Goal: Task Accomplishment & Management: Manage account settings

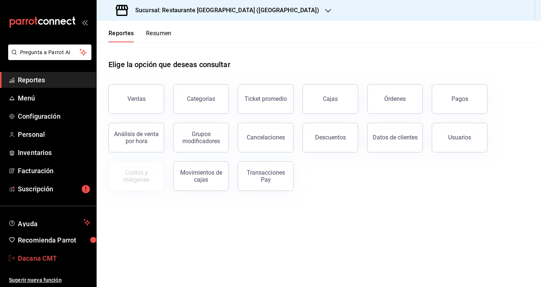
click at [37, 257] on span "Dacana CMT" at bounding box center [54, 259] width 72 height 10
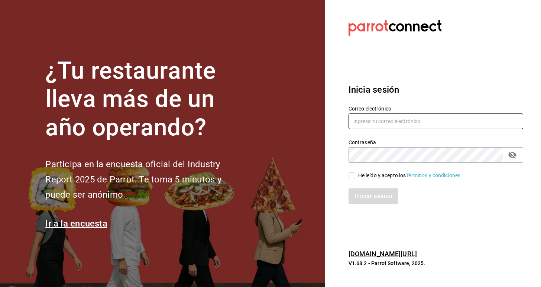
type input "carlos.ortegal.0812@gmail.com"
click at [373, 178] on div "He leído y acepto los Términos y condiciones." at bounding box center [410, 176] width 104 height 8
click at [355, 178] on input "He leído y acepto los Términos y condiciones." at bounding box center [351, 176] width 7 height 7
checkbox input "true"
click at [372, 203] on button "Iniciar sesión" at bounding box center [373, 197] width 50 height 16
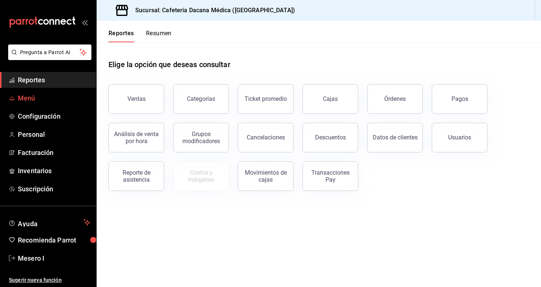
click at [63, 102] on span "Menú" at bounding box center [54, 98] width 72 height 10
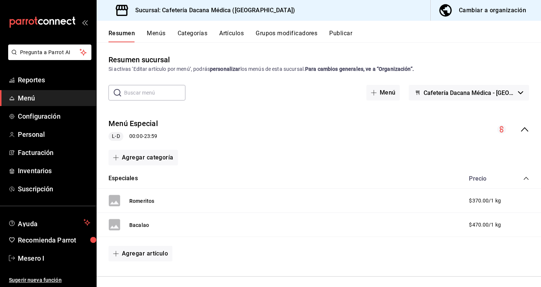
click at [456, 10] on span "button" at bounding box center [447, 10] width 18 height 15
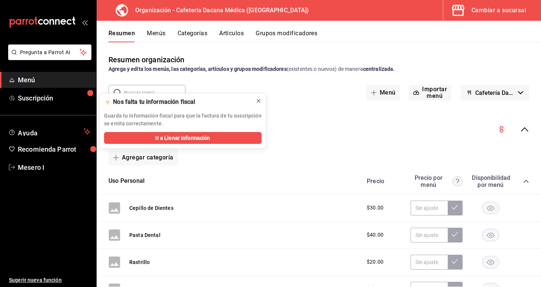
click at [261, 96] on button at bounding box center [258, 101] width 12 height 12
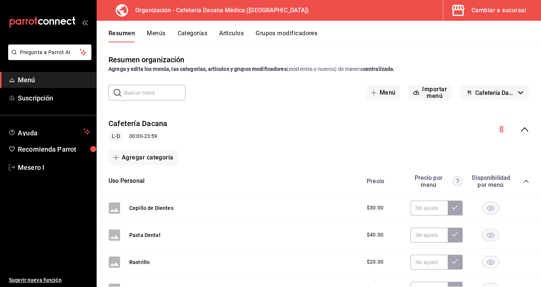
click at [232, 34] on button "Artículos" at bounding box center [231, 36] width 25 height 13
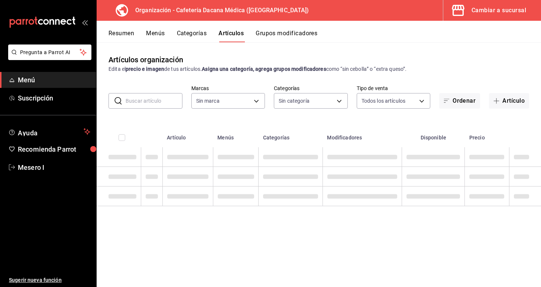
type input "b3228960-213f-4ea7-acd1-17193e7b9ba3"
type input "5d25e94e-55ef-4ea3-aa81-2d56aeb18315,8cecf771-639f-49c3-9e8d-f28d79bcdf13,f5800…"
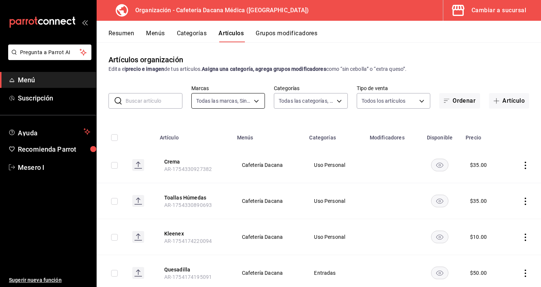
click at [253, 101] on body "Pregunta a Parrot AI Menú Suscripción Ayuda Recomienda Parrot Mesero I Sugerir …" at bounding box center [270, 143] width 541 height 287
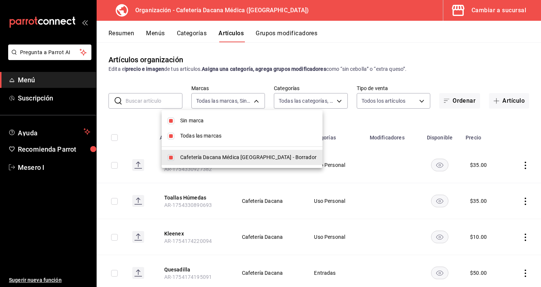
click at [304, 95] on div at bounding box center [270, 143] width 541 height 287
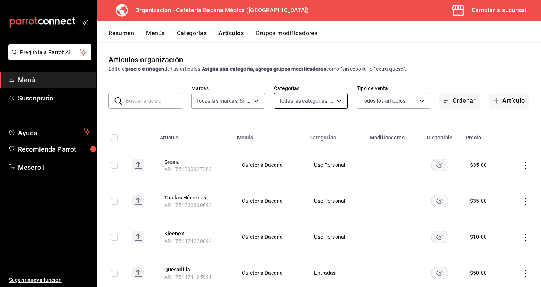
click at [304, 102] on body "Pregunta a Parrot AI Menú Suscripción Ayuda Recomienda Parrot Mesero I Sugerir …" at bounding box center [270, 143] width 541 height 287
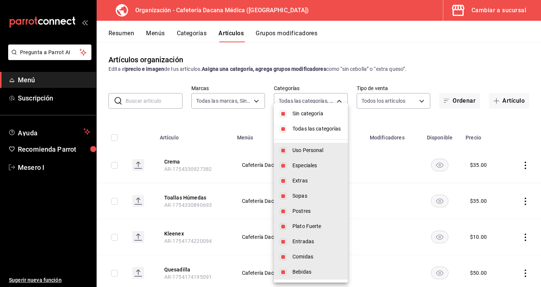
click at [300, 111] on span "Sin categoría" at bounding box center [316, 114] width 49 height 8
checkbox input "false"
click at [306, 127] on span "Todas las categorías" at bounding box center [316, 129] width 49 height 8
checkbox input "false"
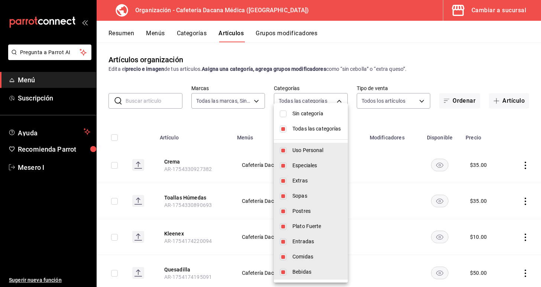
checkbox input "false"
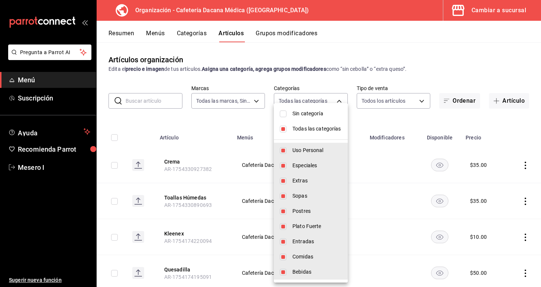
checkbox input "false"
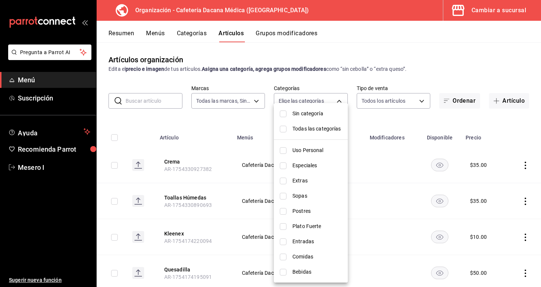
click at [311, 270] on span "Bebidas" at bounding box center [316, 272] width 49 height 8
type input "5459f08e-3056-4310-8d82-b65043e08fe5"
checkbox input "true"
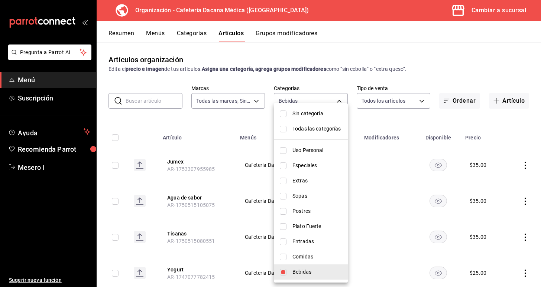
click at [390, 121] on div at bounding box center [270, 143] width 541 height 287
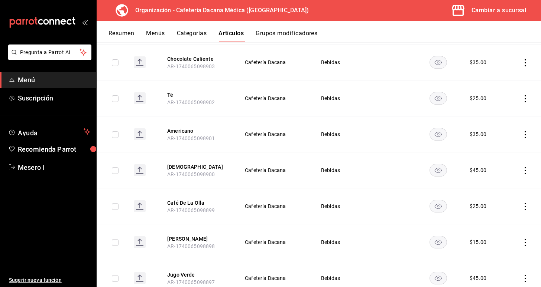
scroll to position [600, 0]
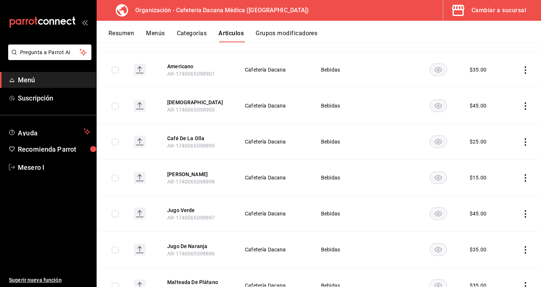
click at [526, 176] on icon "actions" at bounding box center [524, 177] width 7 height 7
click at [504, 231] on li "Eliminar" at bounding box center [496, 225] width 45 height 15
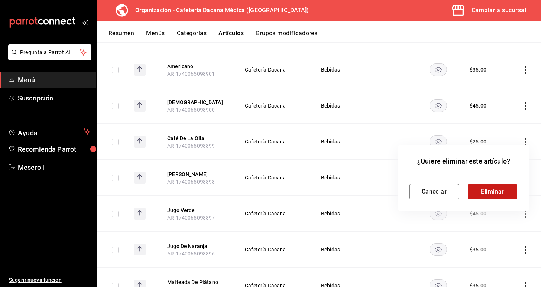
click at [478, 194] on button "Eliminar" at bounding box center [491, 192] width 49 height 16
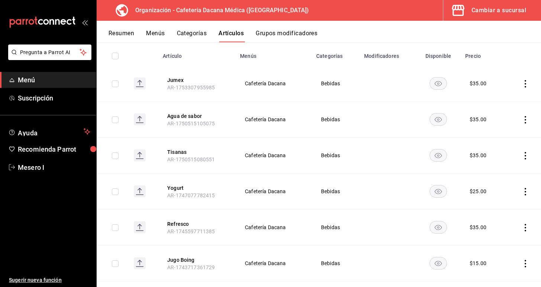
scroll to position [91, 0]
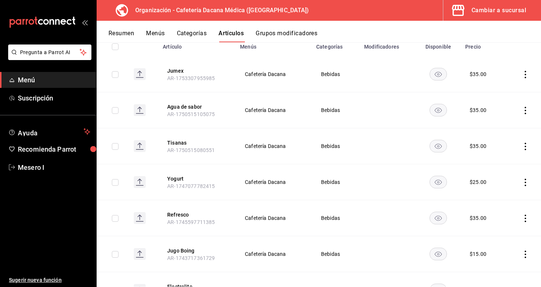
click at [523, 76] on icon "actions" at bounding box center [524, 74] width 7 height 7
click at [427, 60] on div at bounding box center [270, 143] width 541 height 287
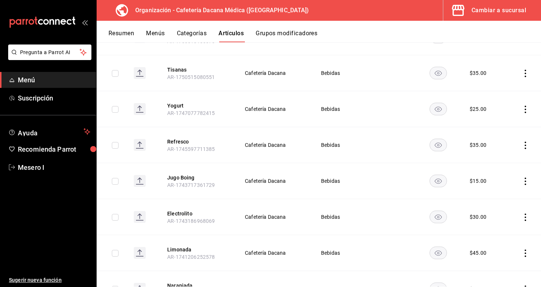
scroll to position [186, 0]
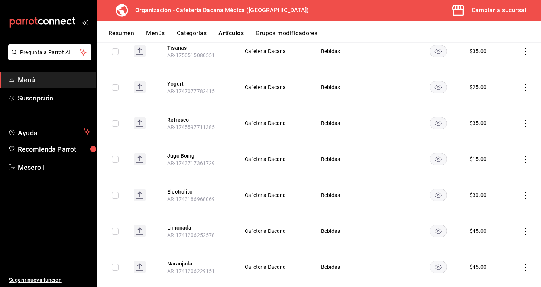
click at [175, 160] on th "Jugo Boing AR-1743717361729" at bounding box center [196, 159] width 77 height 36
click at [183, 155] on button "Jugo Boing" at bounding box center [196, 155] width 59 height 7
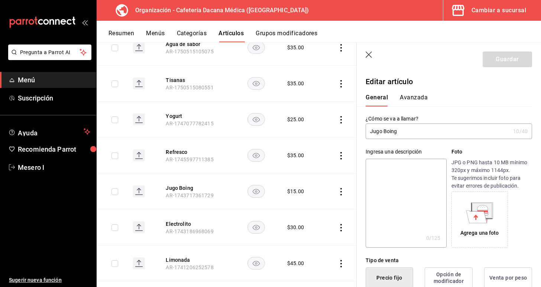
click at [390, 130] on input "Jugo Boing" at bounding box center [437, 131] width 144 height 15
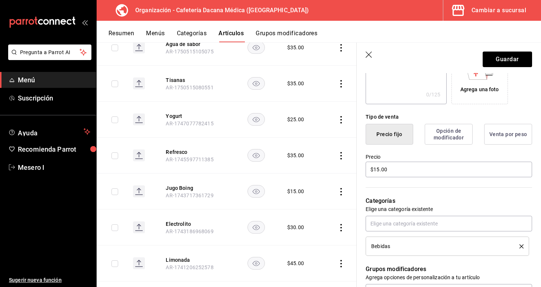
scroll to position [146, 0]
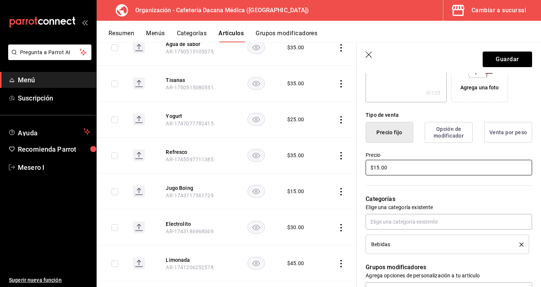
type input "Jugo"
click at [396, 167] on input "$15.00" at bounding box center [448, 168] width 166 height 16
type input "$20.00"
click at [506, 56] on button "Guardar" at bounding box center [506, 60] width 49 height 16
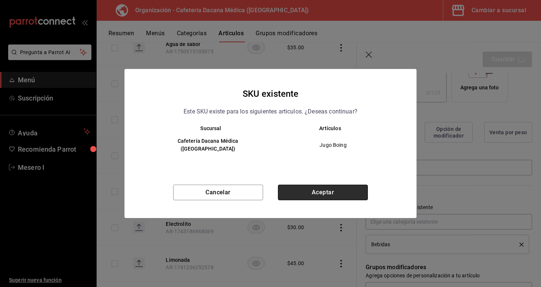
click at [349, 185] on button "Aceptar" at bounding box center [323, 193] width 90 height 16
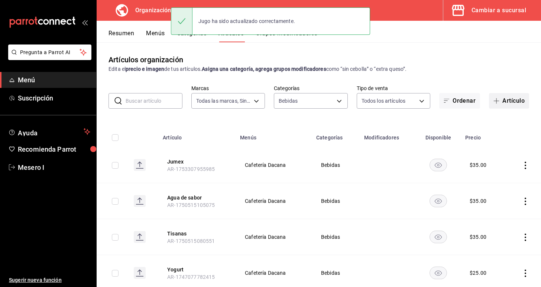
click at [510, 100] on button "Artículo" at bounding box center [509, 101] width 40 height 16
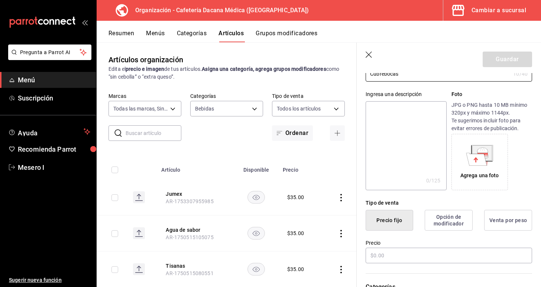
scroll to position [69, 0]
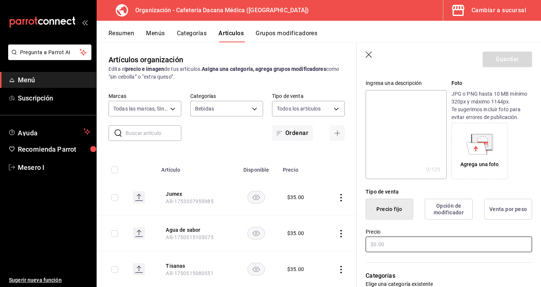
type input "Cubrebocas"
click at [402, 248] on input "text" at bounding box center [448, 245] width 166 height 16
type input "$5.00"
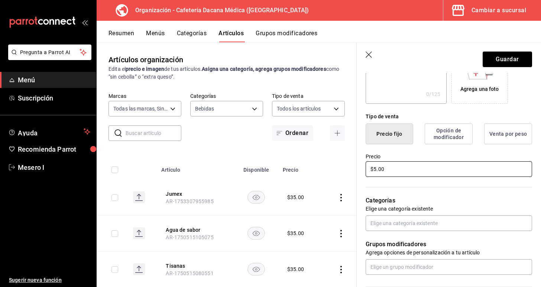
scroll to position [154, 0]
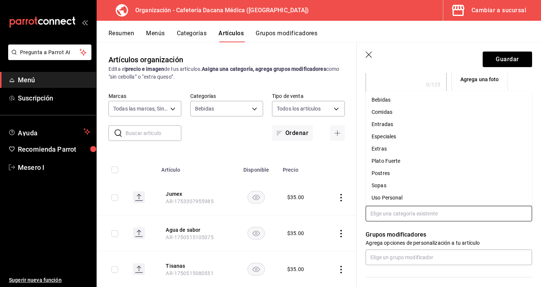
click at [401, 209] on input "text" at bounding box center [448, 214] width 166 height 16
click at [397, 199] on li "Uso Personal" at bounding box center [448, 198] width 166 height 12
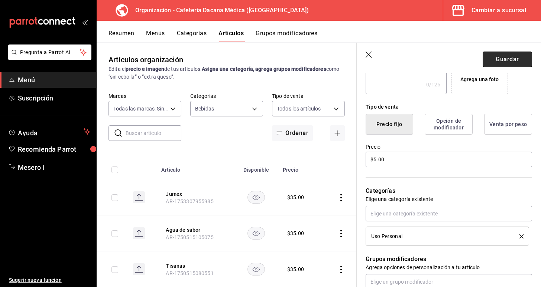
click at [518, 58] on button "Guardar" at bounding box center [506, 60] width 49 height 16
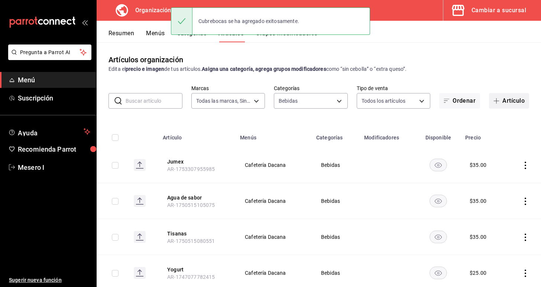
click at [511, 101] on button "Artículo" at bounding box center [509, 101] width 40 height 16
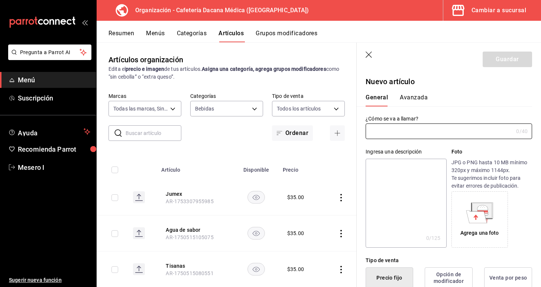
click at [369, 54] on icon "button" at bounding box center [368, 55] width 7 height 7
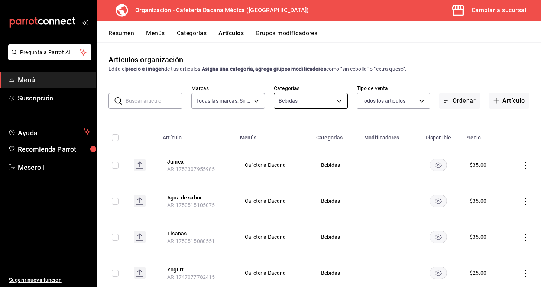
click at [338, 101] on body "Pregunta a Parrot AI Menú Suscripción Ayuda Recomienda Parrot Mesero I Sugerir …" at bounding box center [270, 143] width 541 height 287
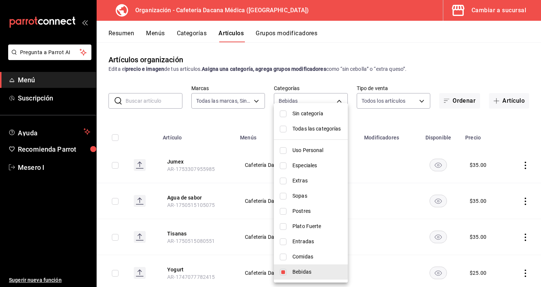
click at [324, 126] on span "Todas las categorías" at bounding box center [316, 129] width 49 height 8
type input "5d25e94e-55ef-4ea3-aa81-2d56aeb18315,8cecf771-639f-49c3-9e8d-f28d79bcdf13,f5800…"
checkbox input "true"
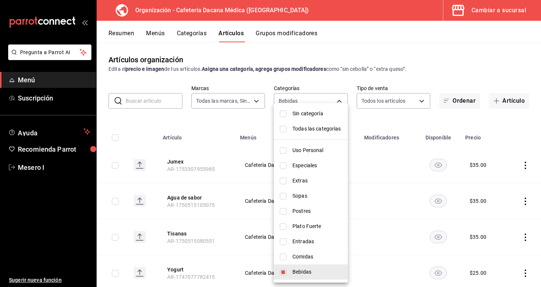
checkbox input "true"
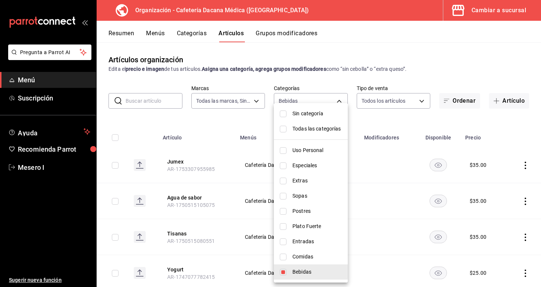
checkbox input "true"
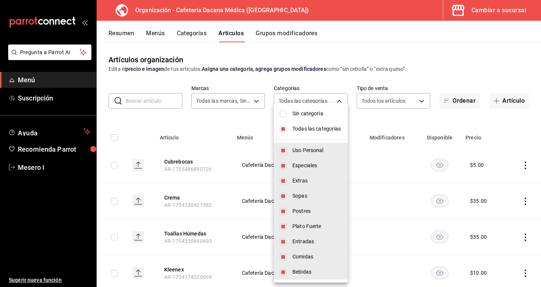
click at [501, 71] on div at bounding box center [270, 143] width 541 height 287
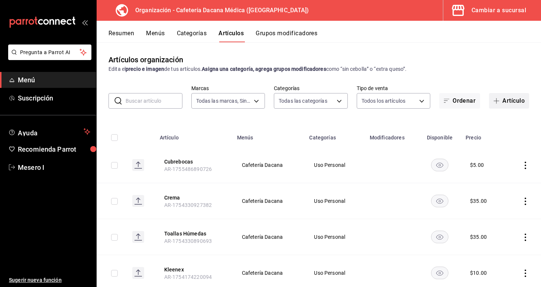
click at [510, 99] on button "Artículo" at bounding box center [509, 101] width 40 height 16
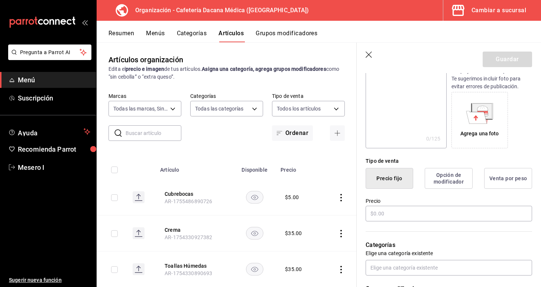
scroll to position [136, 0]
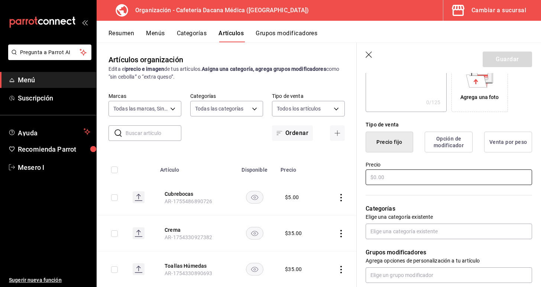
type input "Toallas sanitarias"
click at [433, 179] on input "text" at bounding box center [448, 178] width 166 height 16
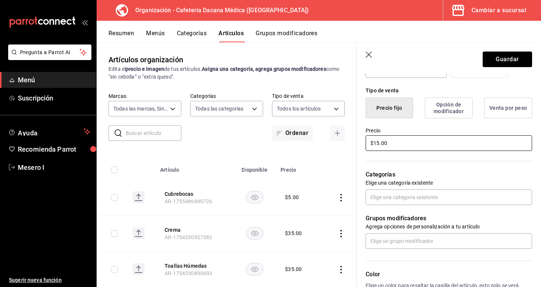
scroll to position [186, 0]
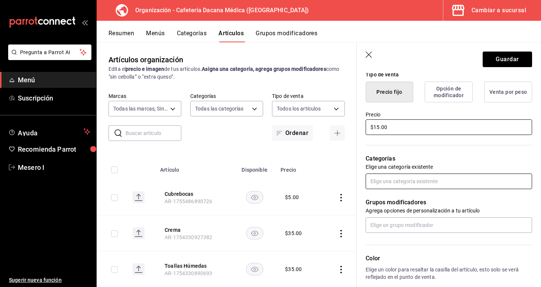
type input "$15.00"
click at [423, 188] on input "text" at bounding box center [448, 182] width 166 height 16
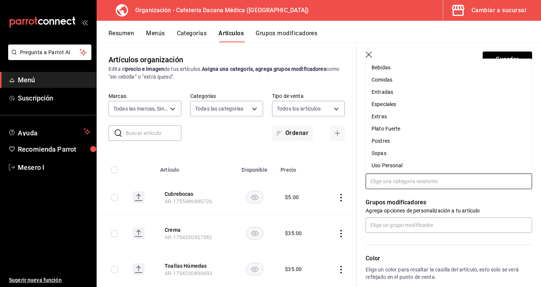
click at [423, 167] on li "Uso Personal" at bounding box center [448, 166] width 166 height 12
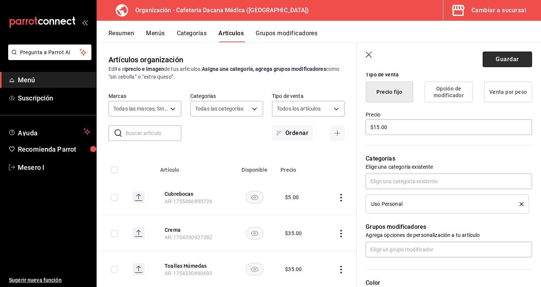
click at [511, 62] on button "Guardar" at bounding box center [506, 60] width 49 height 16
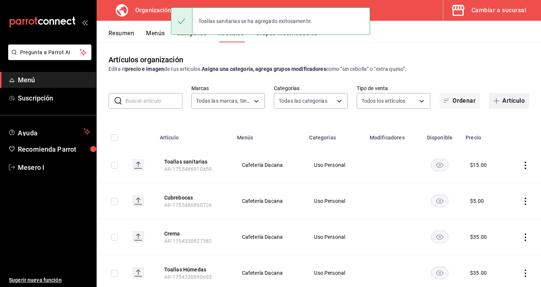
click at [503, 100] on button "Artículo" at bounding box center [509, 101] width 40 height 16
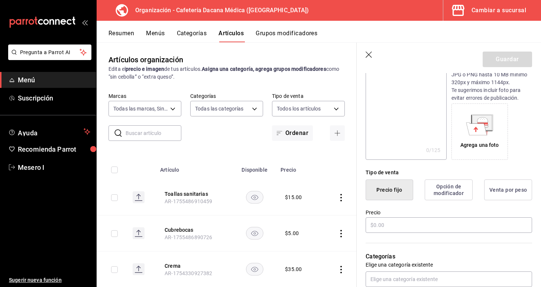
scroll to position [121, 0]
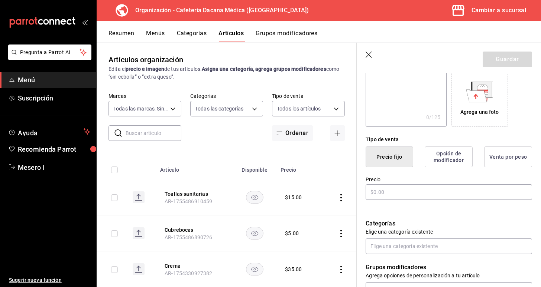
type input "Bimbo"
click at [437, 182] on label "Precio" at bounding box center [448, 179] width 166 height 5
click at [437, 182] on div "Precio" at bounding box center [448, 188] width 166 height 25
click at [435, 189] on input "text" at bounding box center [448, 193] width 166 height 16
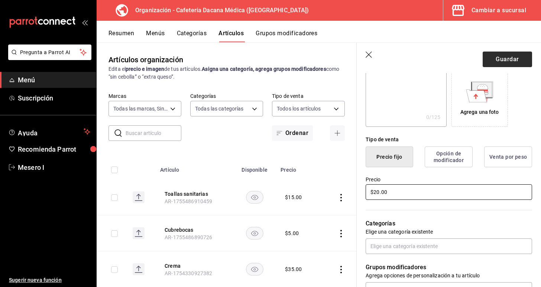
type input "$20.00"
click at [515, 64] on button "Guardar" at bounding box center [506, 60] width 49 height 16
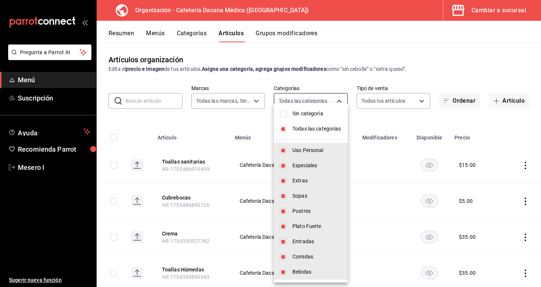
click at [328, 100] on body "Pregunta a Parrot AI Menú Suscripción Ayuda Recomienda Parrot Mesero I Sugerir …" at bounding box center [270, 143] width 541 height 287
click at [322, 115] on span "Sin categoría" at bounding box center [316, 114] width 49 height 8
checkbox input "true"
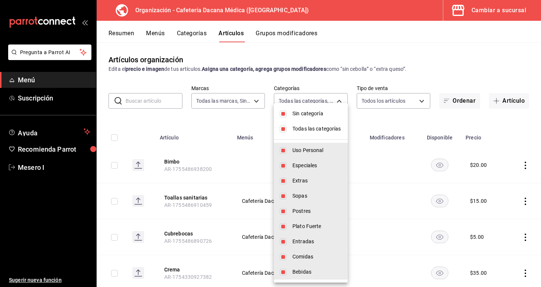
click at [404, 120] on div at bounding box center [270, 143] width 541 height 287
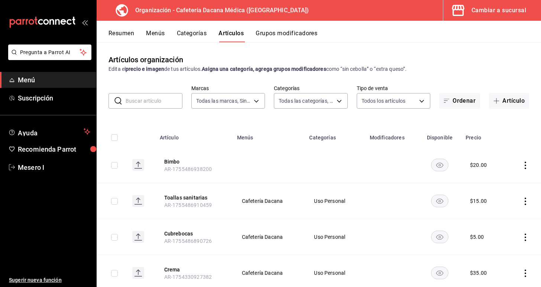
click at [523, 166] on icon "actions" at bounding box center [524, 165] width 7 height 7
click at [508, 184] on span "Editar" at bounding box center [502, 183] width 19 height 8
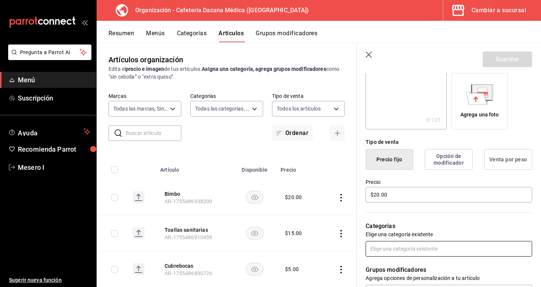
scroll to position [135, 0]
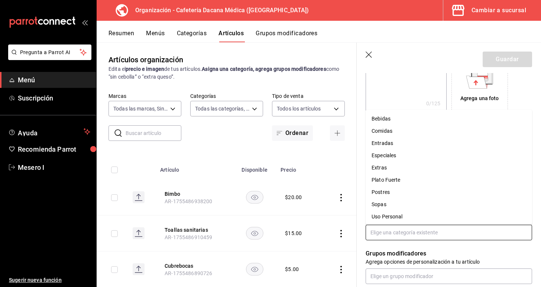
click at [414, 235] on input "text" at bounding box center [448, 233] width 166 height 16
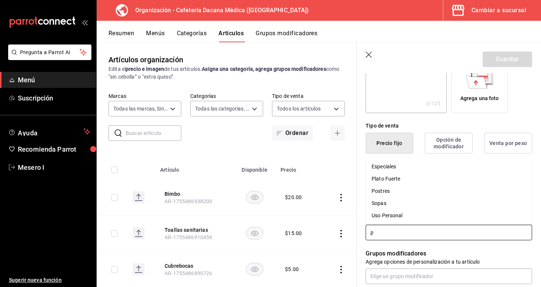
type input "po"
click at [386, 250] on li "Postres" at bounding box center [448, 250] width 166 height 12
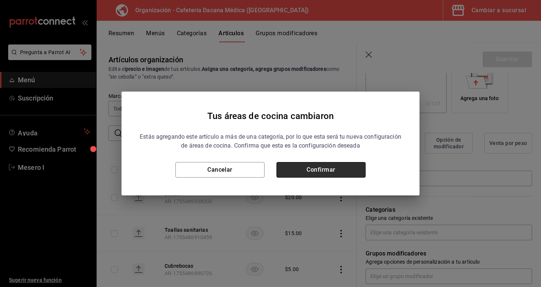
click at [342, 171] on button "Confirmar" at bounding box center [320, 170] width 89 height 16
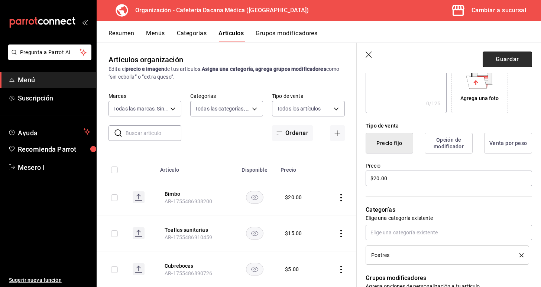
click at [525, 58] on button "Guardar" at bounding box center [506, 60] width 49 height 16
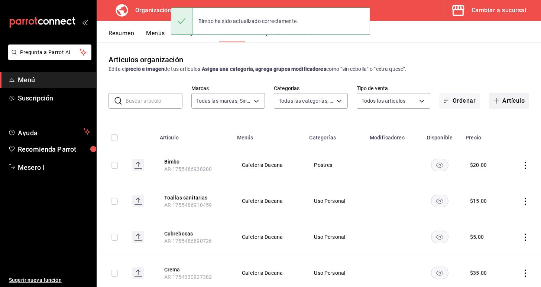
click at [506, 99] on button "Artículo" at bounding box center [509, 101] width 40 height 16
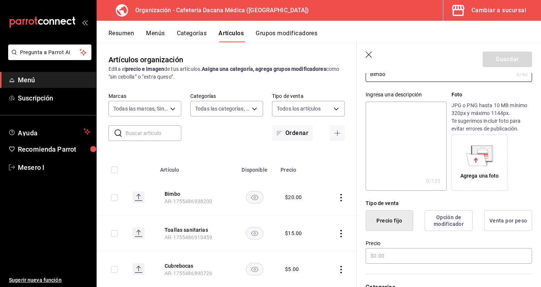
scroll to position [88, 0]
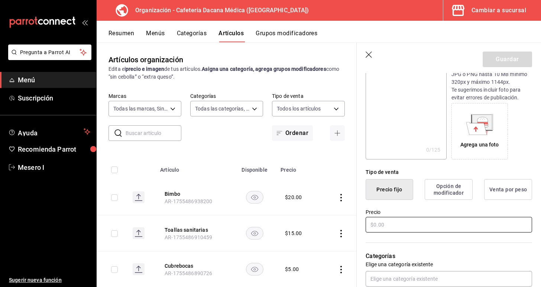
type input "Bimbo"
click at [398, 226] on input "text" at bounding box center [448, 225] width 166 height 16
type input "$35.00"
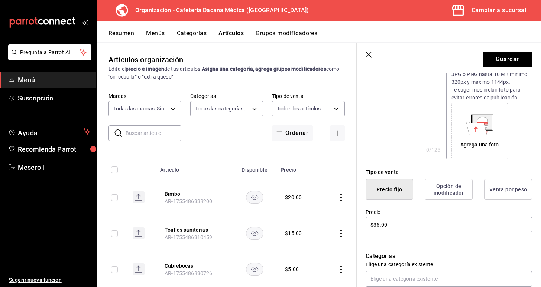
click at [430, 269] on div "Categorías Elige una categoría existente" at bounding box center [443, 260] width 175 height 53
click at [422, 273] on input "text" at bounding box center [448, 279] width 166 height 16
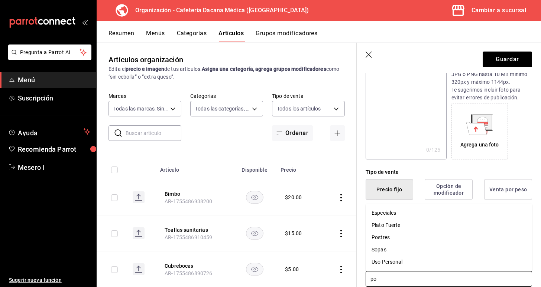
type input "pos"
click at [410, 270] on ul "Postres" at bounding box center [448, 262] width 166 height 18
click at [410, 269] on ul "Postres" at bounding box center [448, 262] width 166 height 18
click at [417, 265] on li "Postres" at bounding box center [448, 262] width 166 height 12
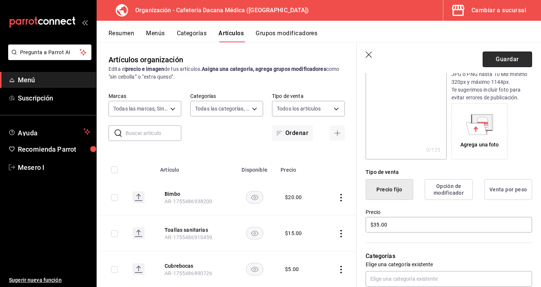
click at [516, 59] on button "Guardar" at bounding box center [506, 60] width 49 height 16
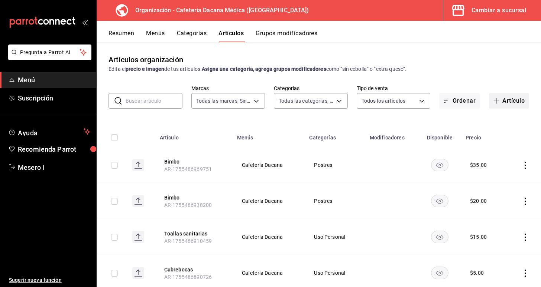
click at [500, 98] on span "button" at bounding box center [497, 101] width 9 height 6
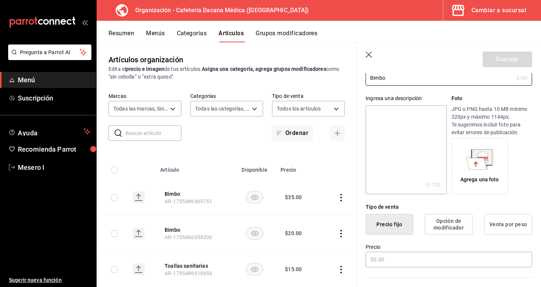
scroll to position [78, 0]
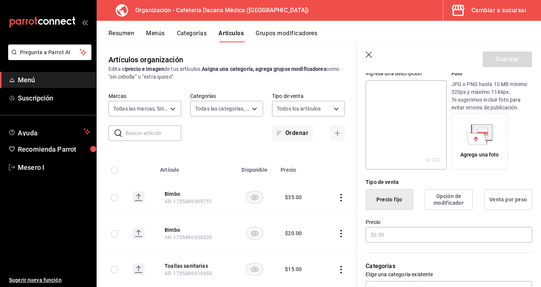
type input "Bimbo"
click at [414, 243] on div "Precio" at bounding box center [448, 231] width 166 height 25
click at [399, 236] on input "text" at bounding box center [448, 235] width 166 height 16
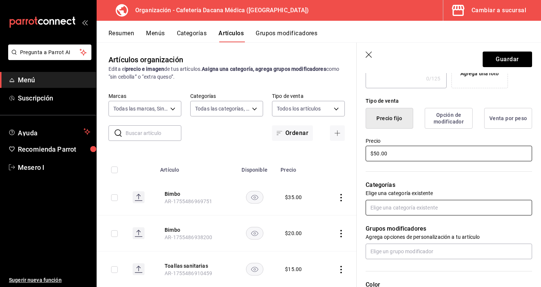
scroll to position [170, 0]
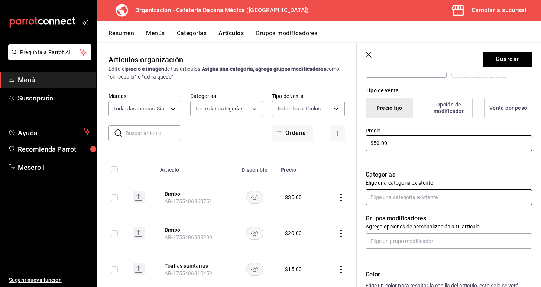
type input "$50.00"
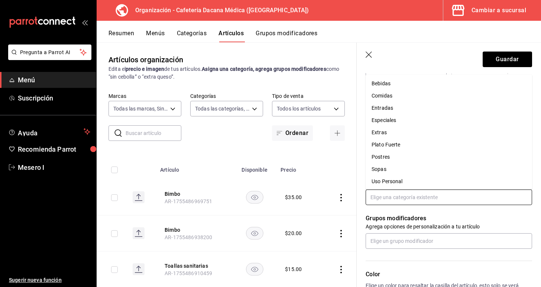
click at [417, 192] on input "text" at bounding box center [448, 198] width 166 height 16
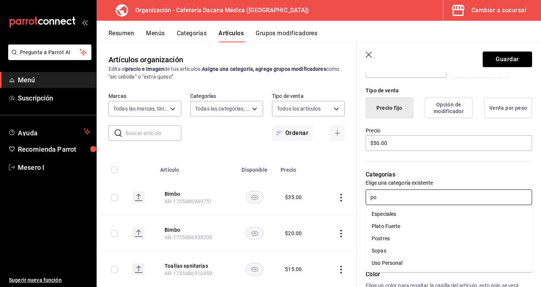
type input "pos"
click at [413, 213] on li "Postres" at bounding box center [448, 214] width 166 height 12
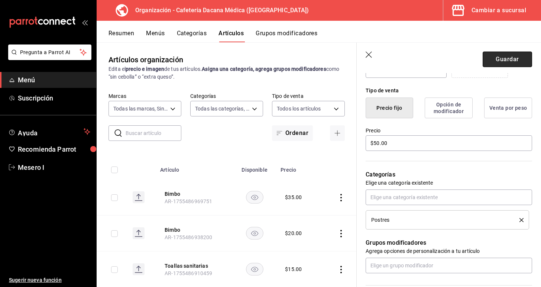
click at [499, 60] on button "Guardar" at bounding box center [506, 60] width 49 height 16
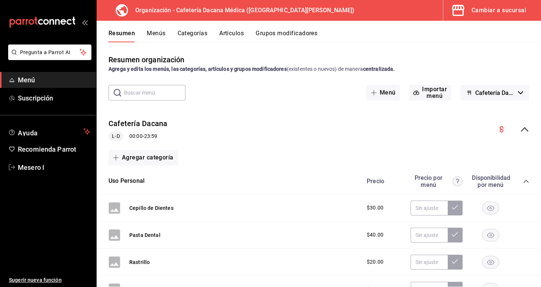
click at [234, 36] on button "Artículos" at bounding box center [231, 36] width 25 height 13
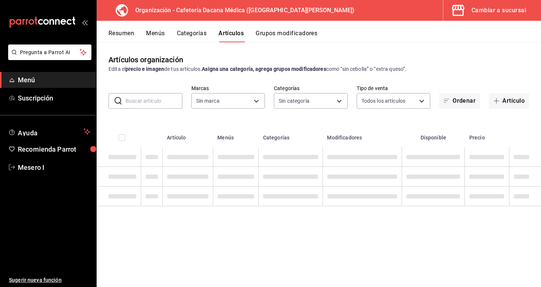
type input "b3228960-213f-4ea7-acd1-17193e7b9ba3"
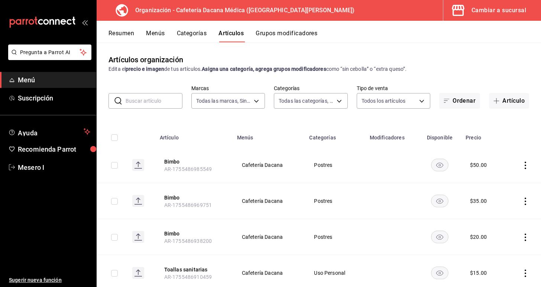
type input "5d25e94e-55ef-4ea3-aa81-2d56aeb18315,8cecf771-639f-49c3-9e8d-f28d79bcdf13,f5800…"
click at [164, 40] on button "Menús" at bounding box center [155, 36] width 19 height 13
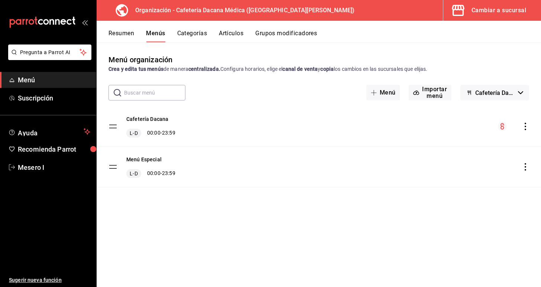
click at [525, 128] on icon "actions" at bounding box center [524, 126] width 7 height 7
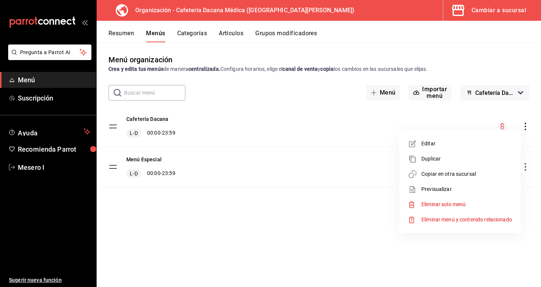
click at [492, 177] on span "Copiar en otra sucursal" at bounding box center [466, 174] width 91 height 8
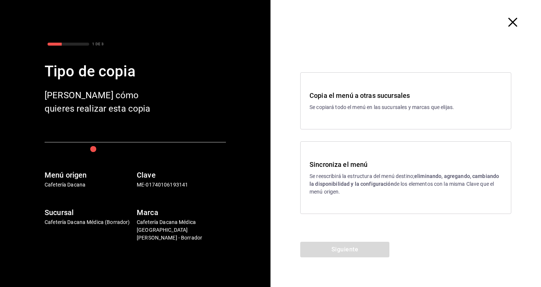
click at [361, 172] on div "Sincroniza el menú Se reescribirá la estructura del menú destino; eliminando, a…" at bounding box center [405, 178] width 192 height 36
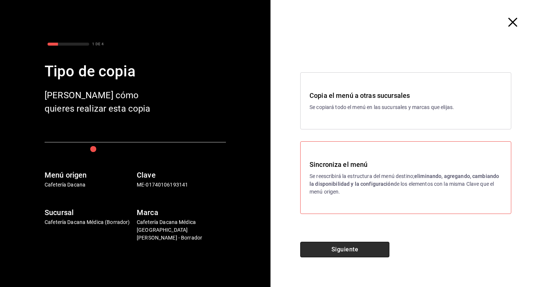
click at [358, 256] on button "Siguiente" at bounding box center [344, 250] width 89 height 16
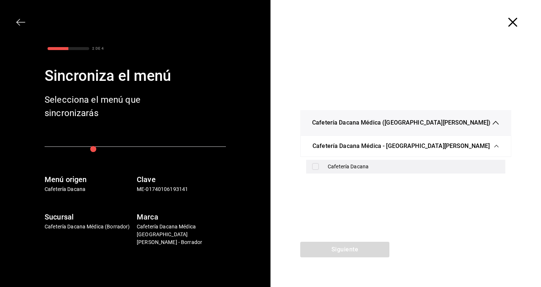
click at [370, 167] on div "Cafetería Dacana" at bounding box center [413, 167] width 172 height 8
checkbox input "true"
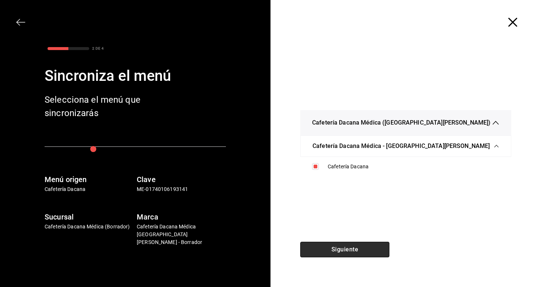
click at [337, 254] on button "Siguiente" at bounding box center [344, 250] width 89 height 16
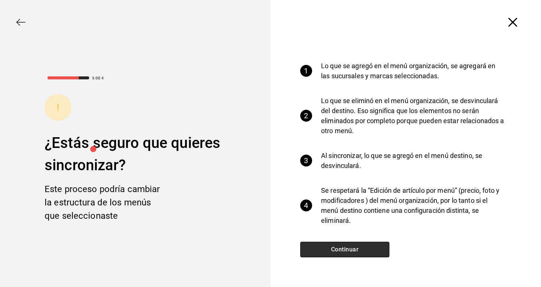
click at [337, 254] on button "Continuar" at bounding box center [344, 250] width 89 height 16
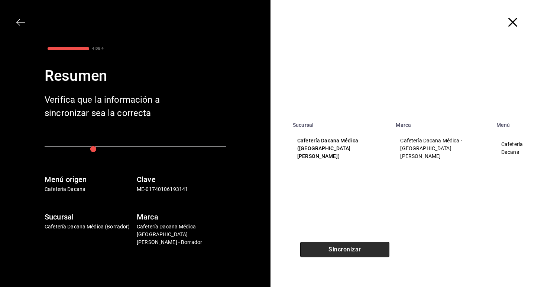
click at [337, 254] on button "Sincronizar" at bounding box center [344, 250] width 89 height 16
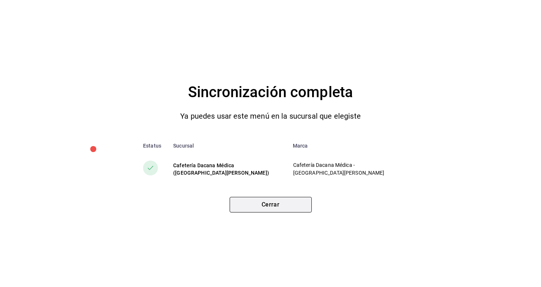
click at [287, 210] on button "Cerrar" at bounding box center [270, 205] width 82 height 16
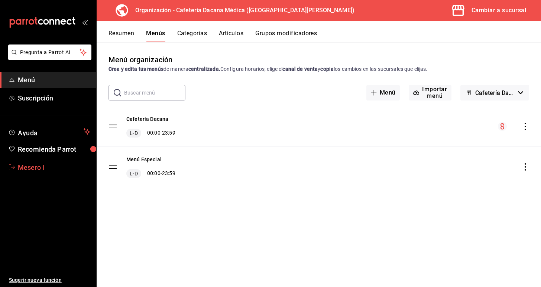
click at [59, 163] on span "Mesero I" at bounding box center [54, 168] width 72 height 10
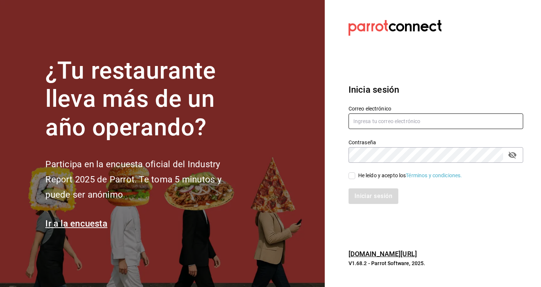
type input "leticialopezverdeja@gmail.com"
click at [382, 171] on div "He leído y acepto los Términos y condiciones." at bounding box center [430, 171] width 183 height 17
click at [382, 179] on div "He leído y acepto los Términos y condiciones." at bounding box center [410, 176] width 104 height 8
click at [355, 179] on input "He leído y acepto los Términos y condiciones." at bounding box center [351, 176] width 7 height 7
checkbox input "true"
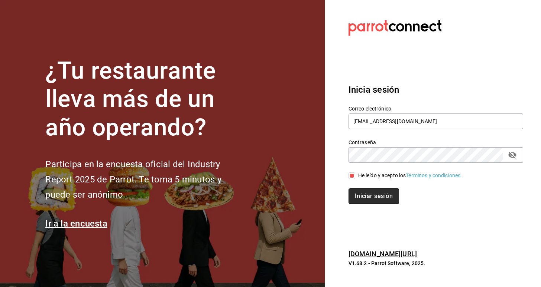
click at [382, 193] on button "Iniciar sesión" at bounding box center [373, 197] width 50 height 16
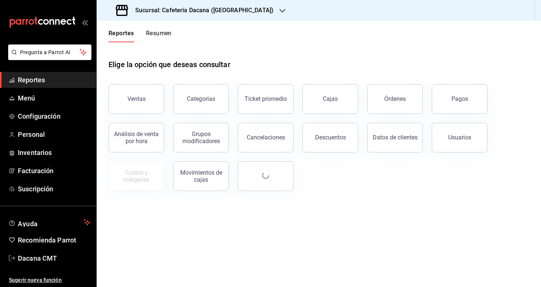
click at [250, 16] on div "Sucursal: Cafetería Dacana ([GEOGRAPHIC_DATA])" at bounding box center [195, 10] width 186 height 21
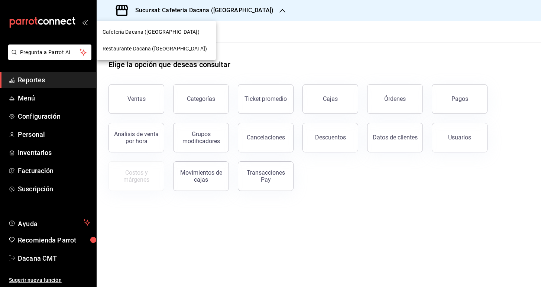
drag, startPoint x: 229, startPoint y: 32, endPoint x: 148, endPoint y: 84, distance: 96.2
click at [229, 32] on div at bounding box center [270, 143] width 541 height 287
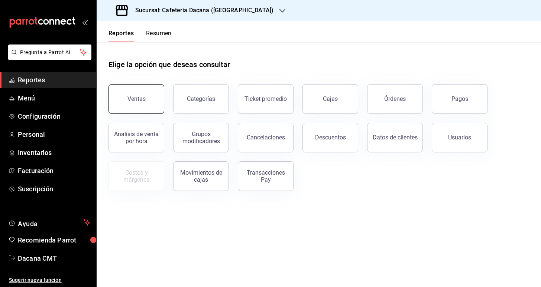
click at [127, 101] on button "Ventas" at bounding box center [136, 99] width 56 height 30
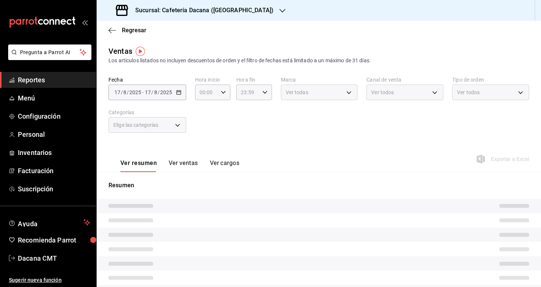
click at [245, 10] on h3 "Sucursal: Cafetería Dacana (Centro Médico)" at bounding box center [201, 10] width 144 height 9
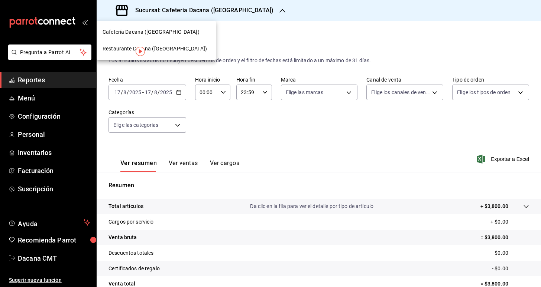
click at [187, 46] on span "Restaurante Dacana (Centro Médico)" at bounding box center [154, 49] width 104 height 8
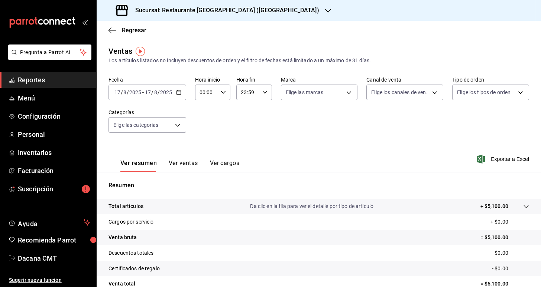
click at [185, 165] on button "Ver ventas" at bounding box center [183, 166] width 29 height 13
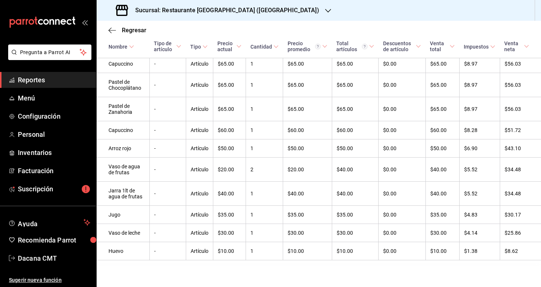
scroll to position [367, 0]
click at [226, 13] on h3 "Sucursal: Restaurante Dacana (Centro Médico)" at bounding box center [224, 10] width 190 height 9
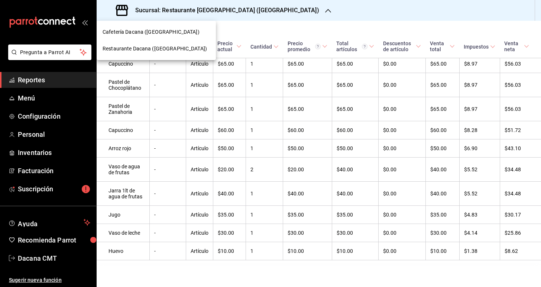
click at [198, 36] on div "Cafetería Dacana (Centro Médico)" at bounding box center [155, 32] width 107 height 8
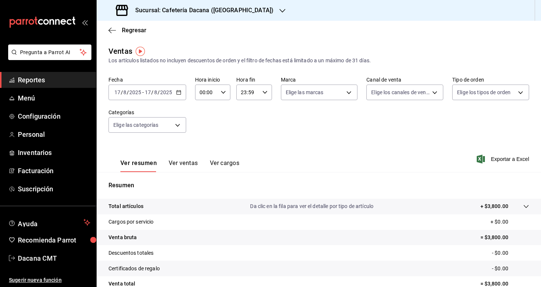
click at [190, 151] on div "Ver resumen Ver ventas Ver cargos" at bounding box center [173, 162] width 131 height 22
click at [188, 167] on button "Ver ventas" at bounding box center [183, 166] width 29 height 13
